Goal: Navigation & Orientation: Find specific page/section

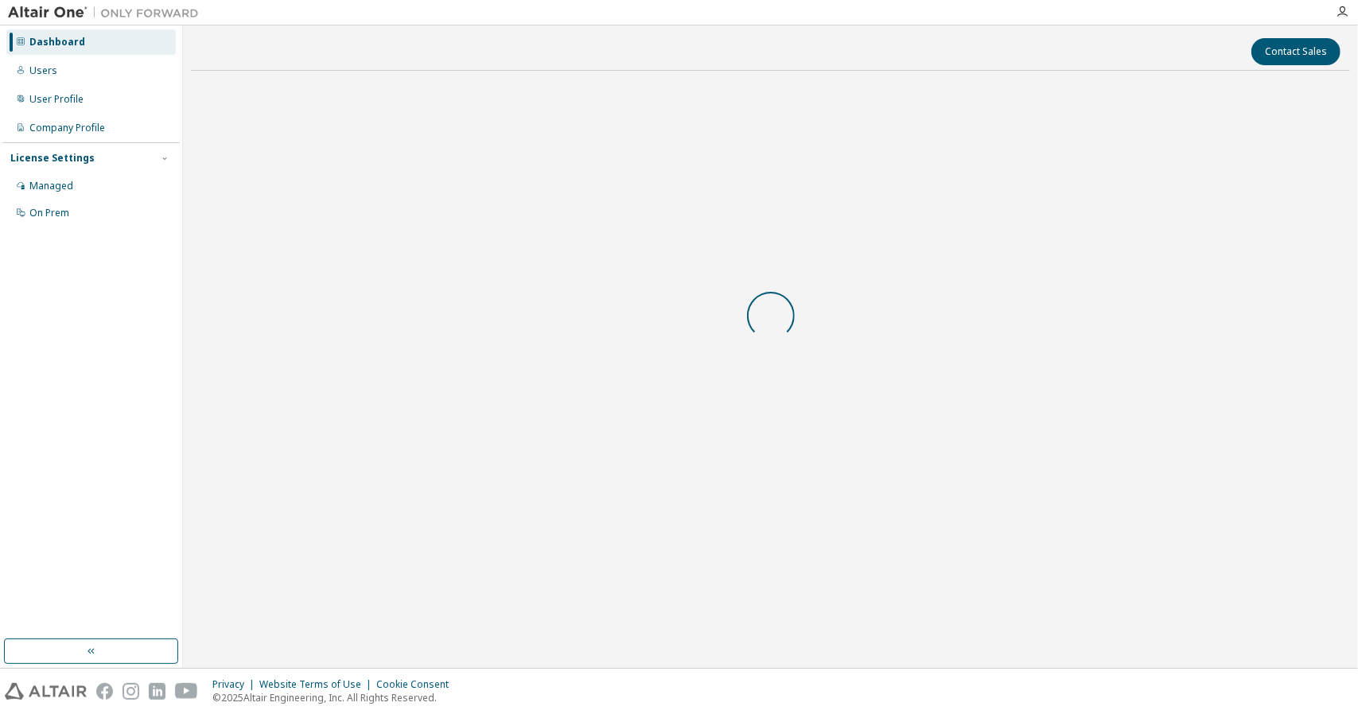
click at [811, 414] on body "Dashboard Users User Profile Company Profile License Settings Managed On Prem C…" at bounding box center [679, 357] width 1358 height 714
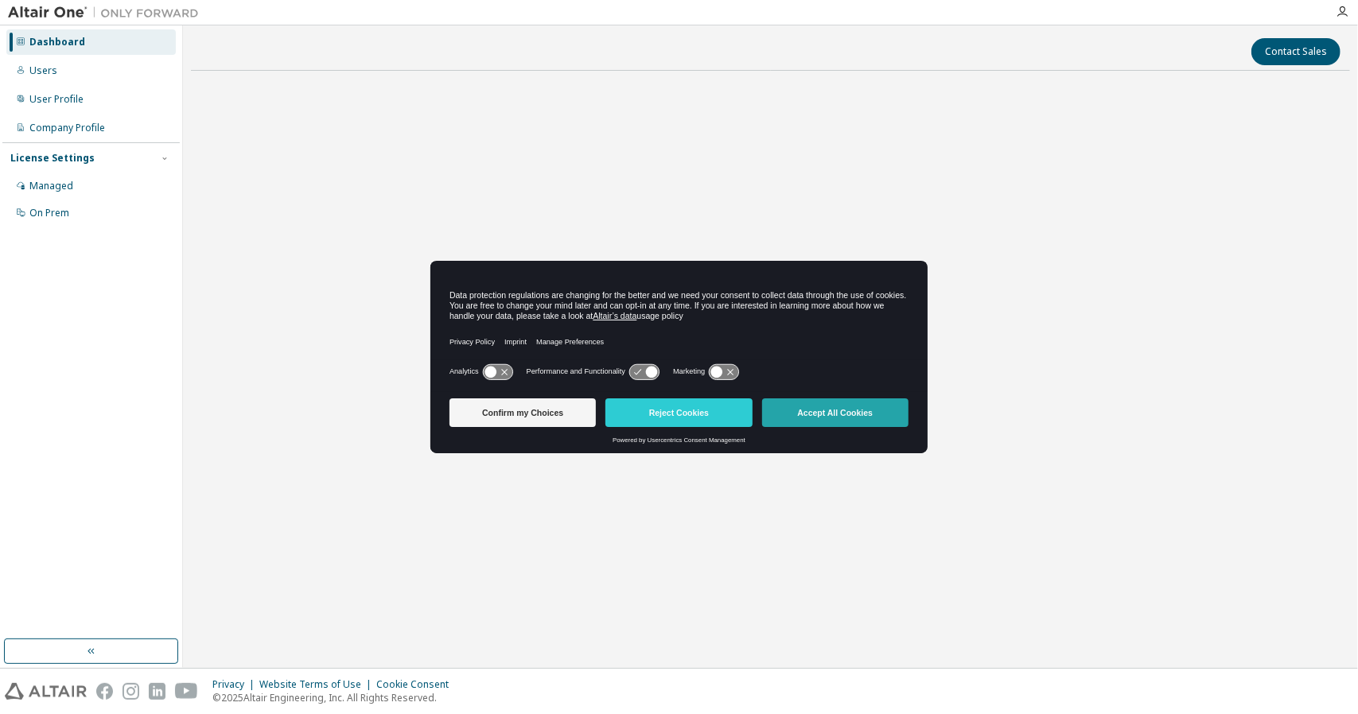
click at [830, 412] on button "Accept All Cookies" at bounding box center [835, 413] width 146 height 29
